Goal: Navigation & Orientation: Go to known website

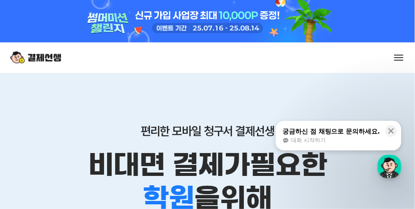
click at [400, 59] on button at bounding box center [399, 58] width 12 height 12
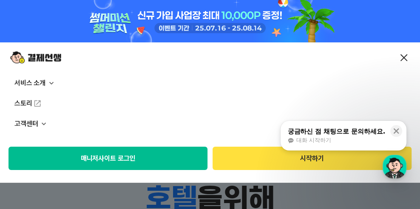
click at [117, 160] on button "매니저사이트 로그인" at bounding box center [107, 158] width 199 height 23
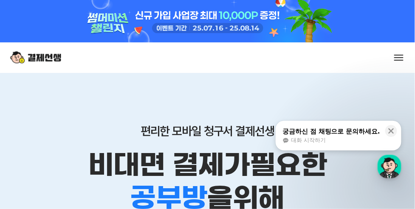
click at [399, 55] on span at bounding box center [398, 55] width 9 height 1
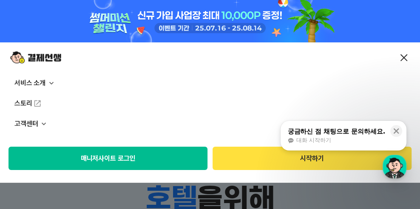
click at [99, 155] on button "매니저사이트 로그인" at bounding box center [107, 158] width 199 height 23
